Goal: Information Seeking & Learning: Learn about a topic

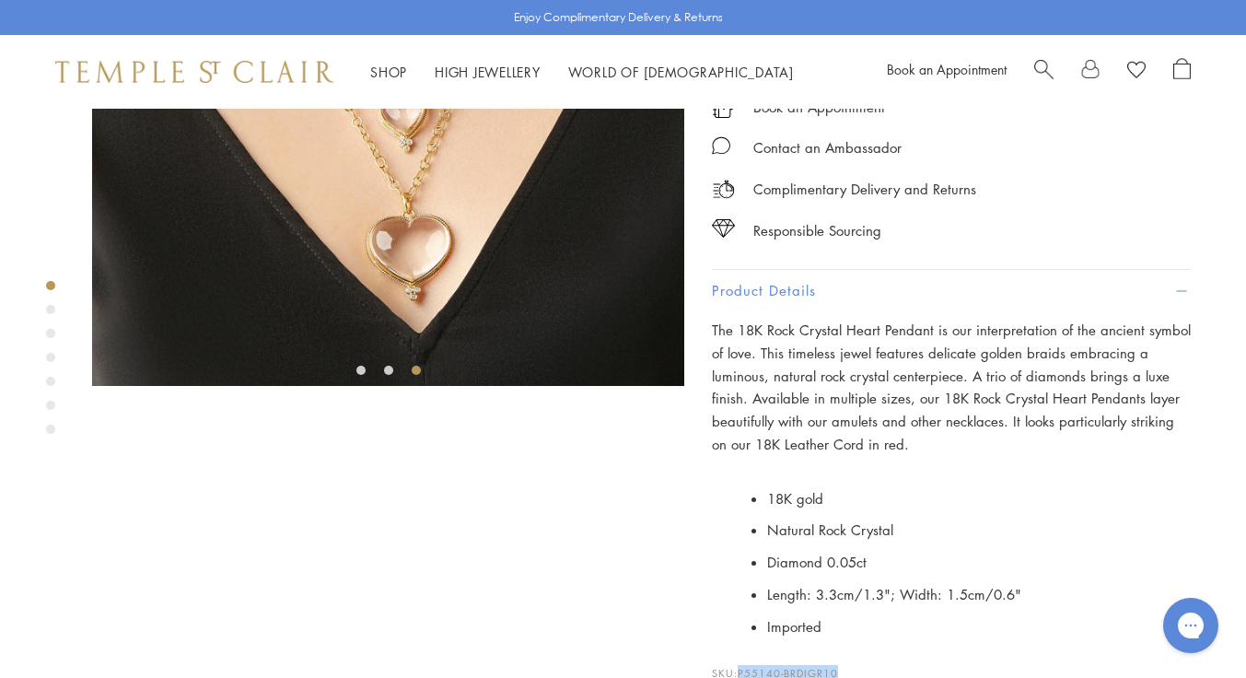
scroll to position [315, 0]
drag, startPoint x: 871, startPoint y: 177, endPoint x: 712, endPoint y: 147, distance: 162.0
drag, startPoint x: 776, startPoint y: 176, endPoint x: 891, endPoint y: 162, distance: 115.9
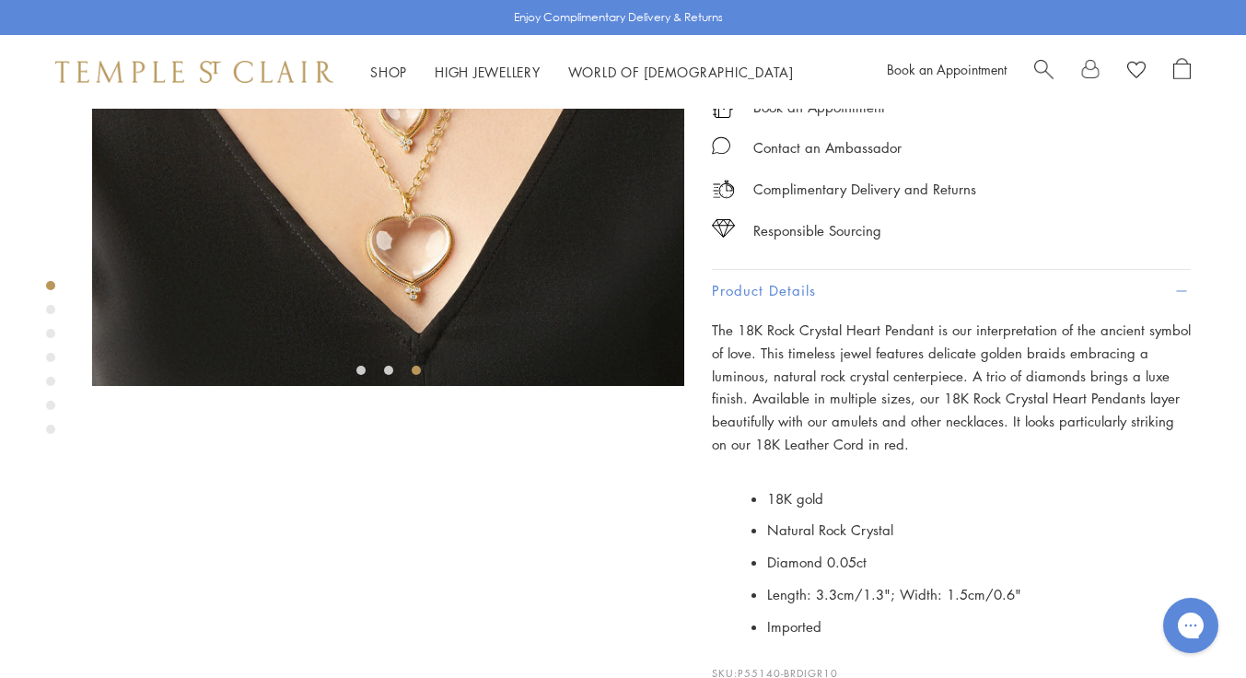
drag, startPoint x: 878, startPoint y: 170, endPoint x: 840, endPoint y: 173, distance: 38.8
drag, startPoint x: 798, startPoint y: 172, endPoint x: 771, endPoint y: 172, distance: 27.6
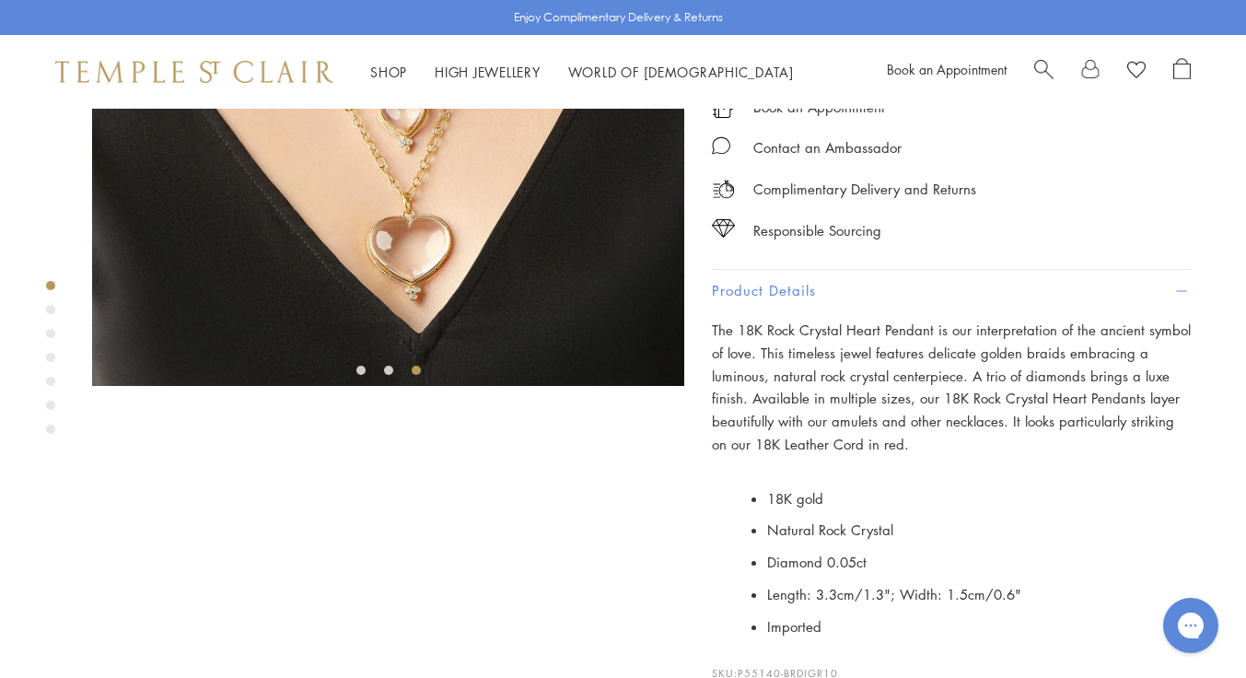
drag, startPoint x: 784, startPoint y: 180, endPoint x: 845, endPoint y: 174, distance: 61.0
drag, startPoint x: 845, startPoint y: 174, endPoint x: 833, endPoint y: 182, distance: 14.6
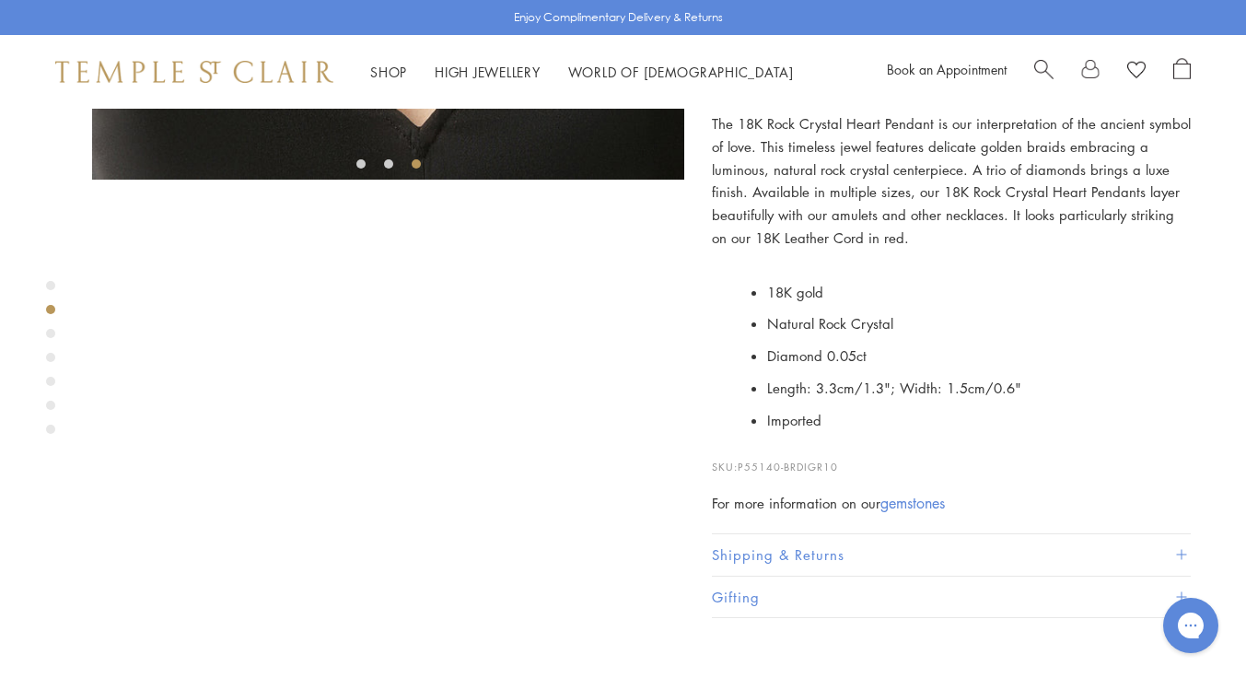
scroll to position [525, 0]
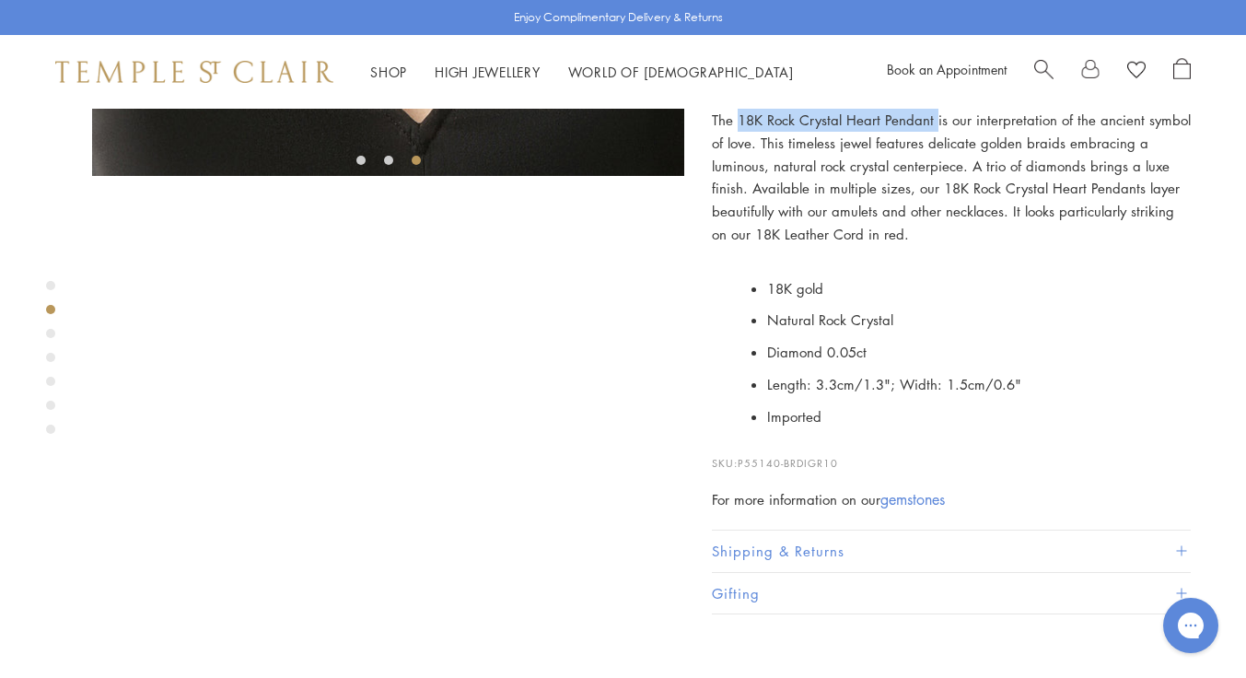
drag, startPoint x: 932, startPoint y: 438, endPoint x: 738, endPoint y: 435, distance: 193.4
click at [738, 246] on p "The 18K Rock Crystal Heart Pendant is our interpretation of the ancient symbol …" at bounding box center [951, 177] width 479 height 137
copy p "18K Rock Crystal Heart Pendant"
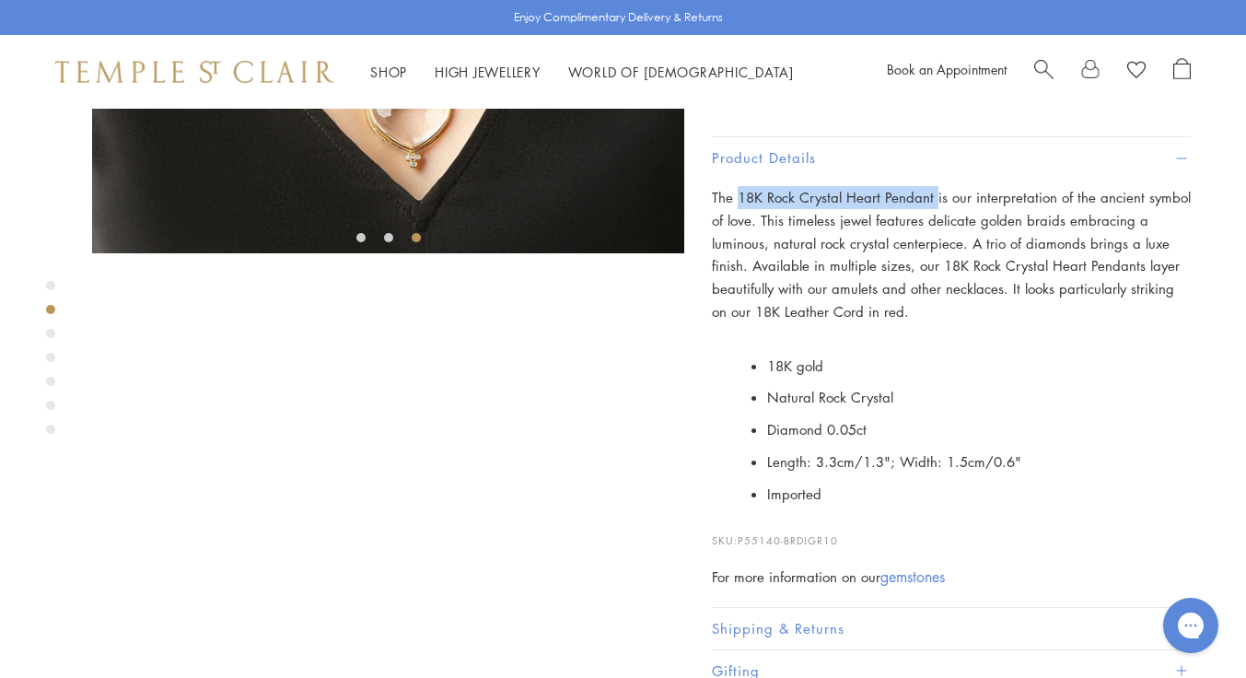
scroll to position [452, 0]
